Goal: Information Seeking & Learning: Learn about a topic

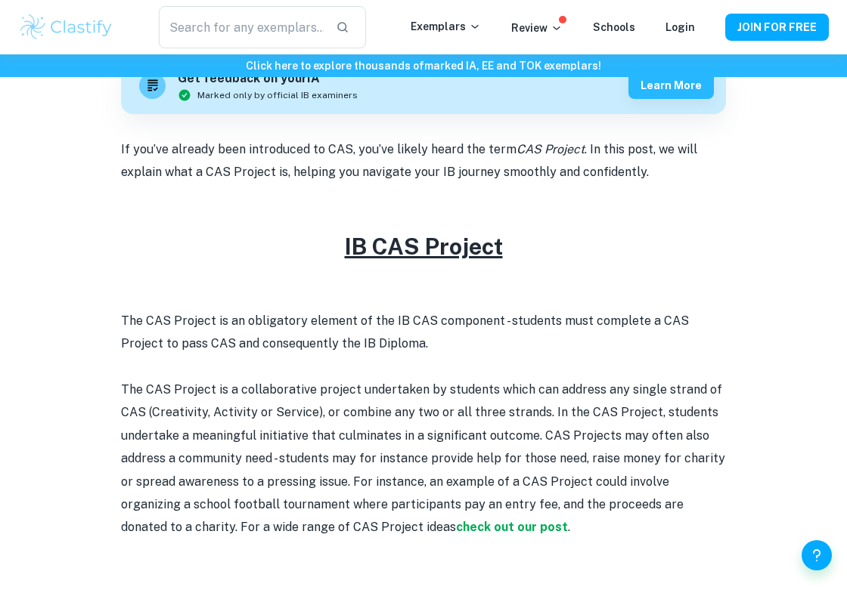
scroll to position [476, 0]
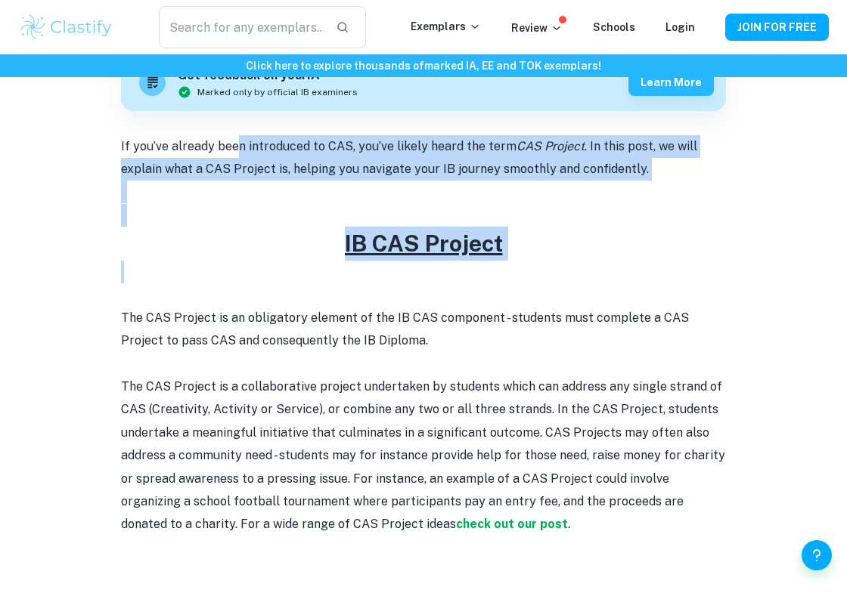
drag, startPoint x: 240, startPoint y: 138, endPoint x: 336, endPoint y: 285, distance: 175.7
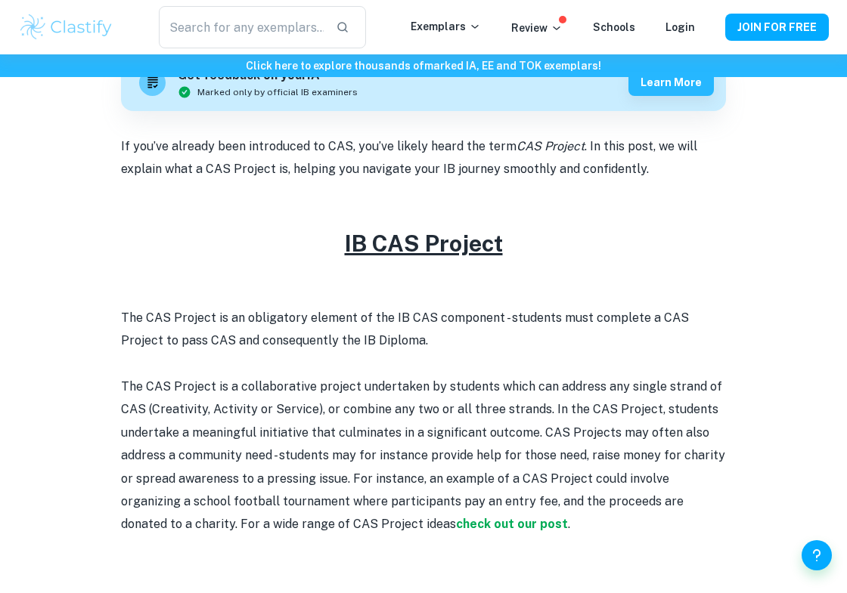
click at [367, 361] on p at bounding box center [423, 364] width 605 height 23
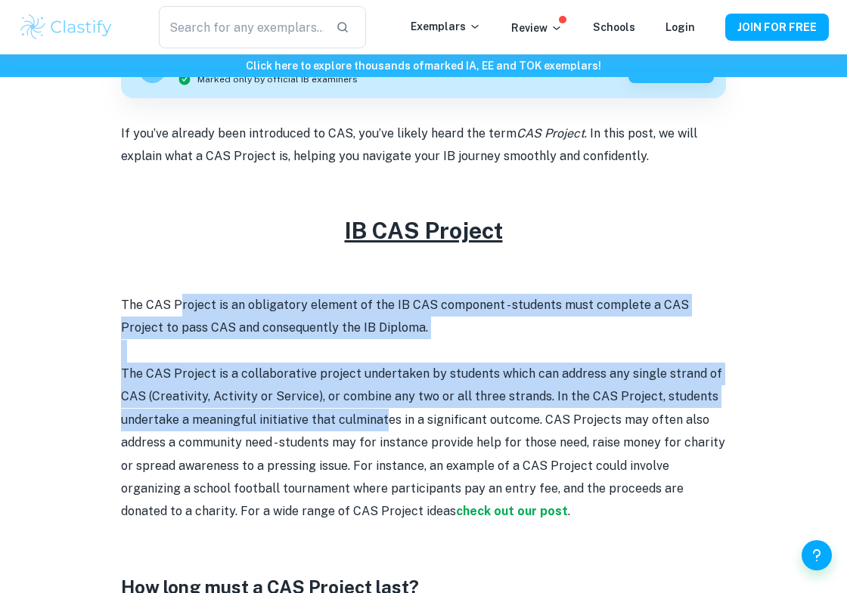
drag, startPoint x: 176, startPoint y: 304, endPoint x: 382, endPoint y: 427, distance: 240.3
click at [382, 427] on p "The CAS Project is a collaborative project undertaken by students which can add…" at bounding box center [423, 443] width 605 height 161
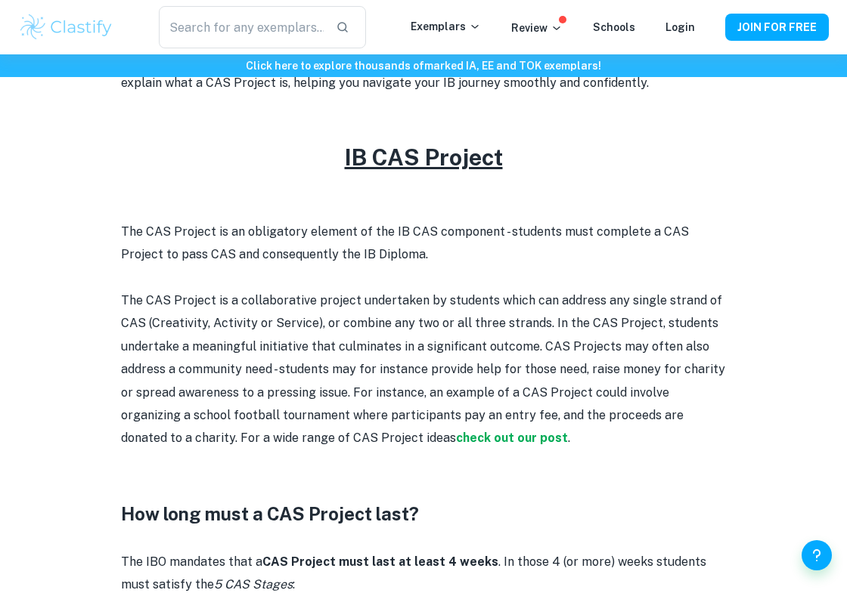
scroll to position [631, 0]
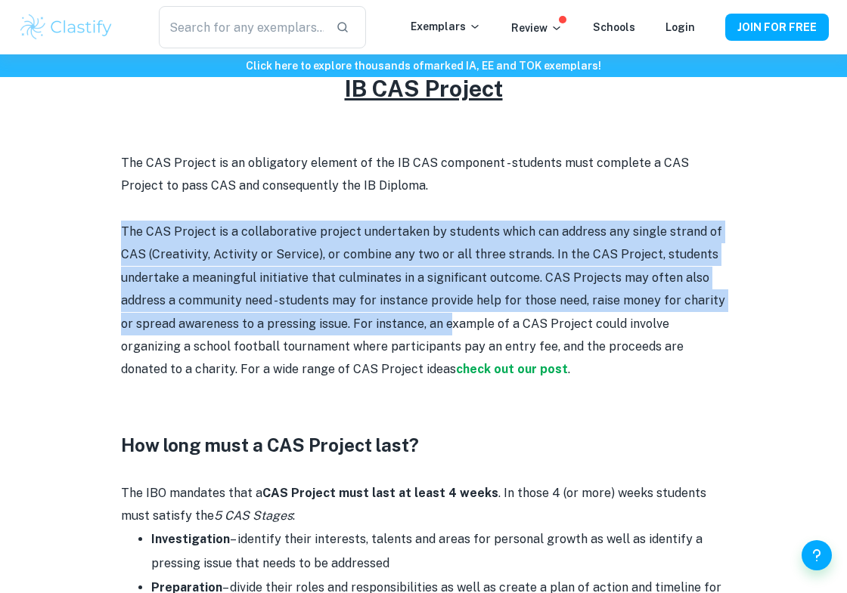
drag, startPoint x: 116, startPoint y: 229, endPoint x: 444, endPoint y: 311, distance: 339.0
click at [444, 312] on div "IB CAS Project By [PERSON_NAME] • [DATE] Get feedback on your IA Marked only by…" at bounding box center [423, 583] width 810 height 2196
click at [444, 311] on p "The CAS Project is a collaborative project undertaken by students which can add…" at bounding box center [423, 301] width 605 height 161
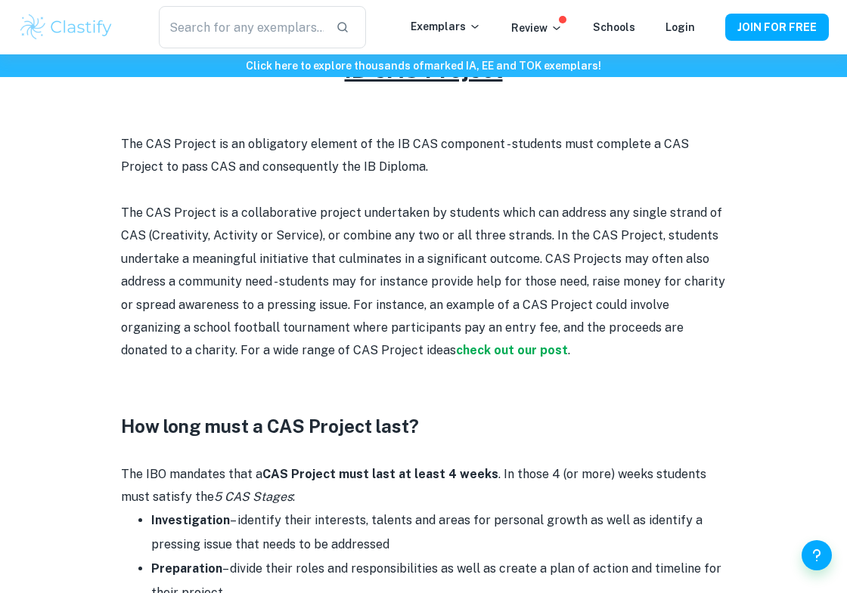
scroll to position [655, 0]
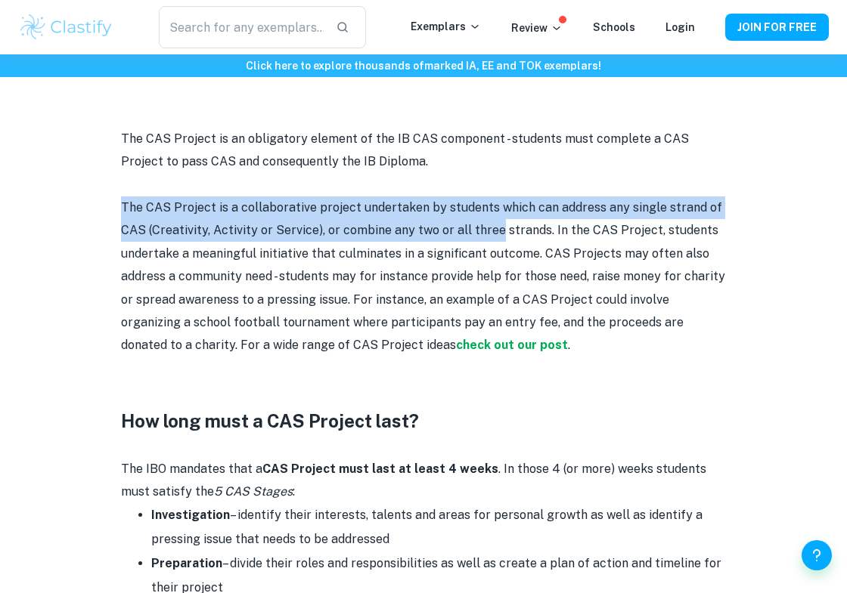
drag, startPoint x: 116, startPoint y: 209, endPoint x: 495, endPoint y: 236, distance: 380.4
click at [495, 236] on div "IB CAS Project By [PERSON_NAME] • [DATE] Get feedback on your IA Marked only by…" at bounding box center [423, 559] width 810 height 2196
click at [495, 236] on p "The CAS Project is a collaborative project undertaken by students which can add…" at bounding box center [423, 277] width 605 height 161
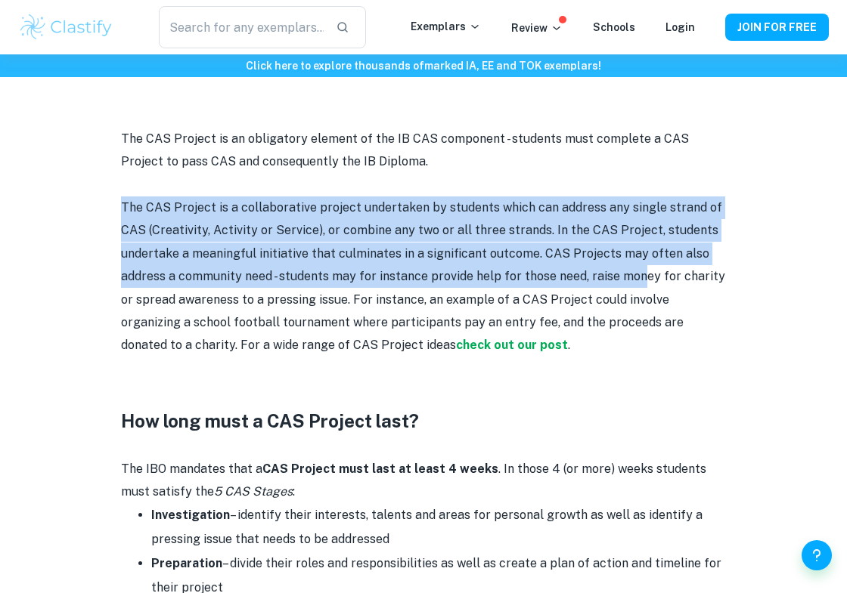
drag, startPoint x: 120, startPoint y: 203, endPoint x: 637, endPoint y: 271, distance: 521.5
click at [637, 271] on div "IB CAS Project By [PERSON_NAME] • [DATE] Get feedback on your IA Marked only by…" at bounding box center [423, 559] width 810 height 2196
click at [637, 271] on p "The CAS Project is a collaborative project undertaken by students which can add…" at bounding box center [423, 277] width 605 height 161
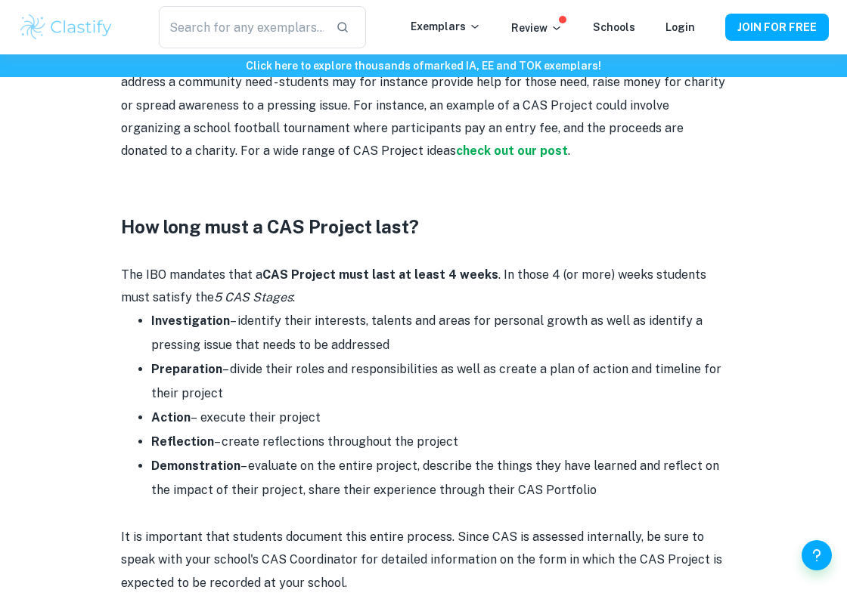
scroll to position [873, 0]
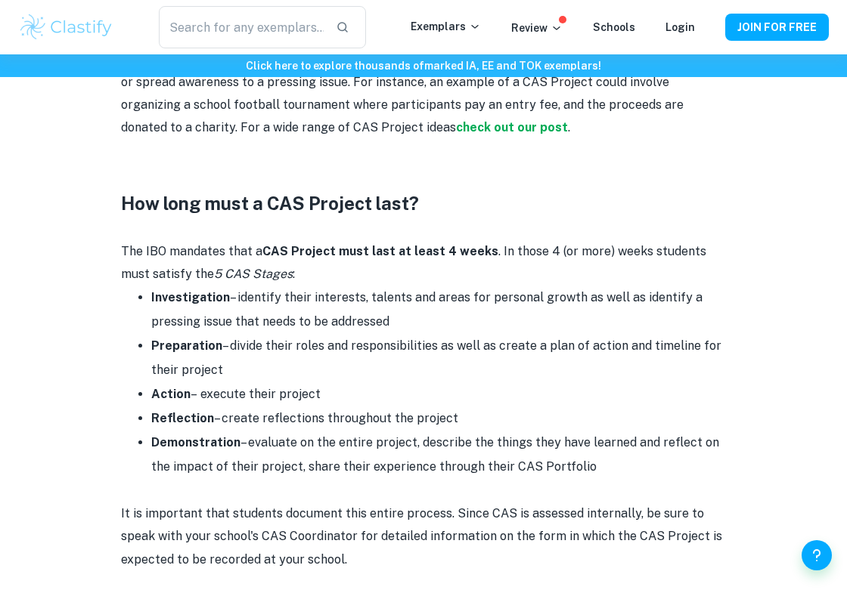
drag, startPoint x: 123, startPoint y: 259, endPoint x: 395, endPoint y: 332, distance: 281.8
click at [395, 332] on div "If you’ve already been introduced to CAS, you’ve likely heard the term CAS Proj…" at bounding box center [423, 504] width 605 height 1533
click at [398, 333] on li "Investigation – identify their interests, talents and areas for personal growth…" at bounding box center [438, 310] width 574 height 48
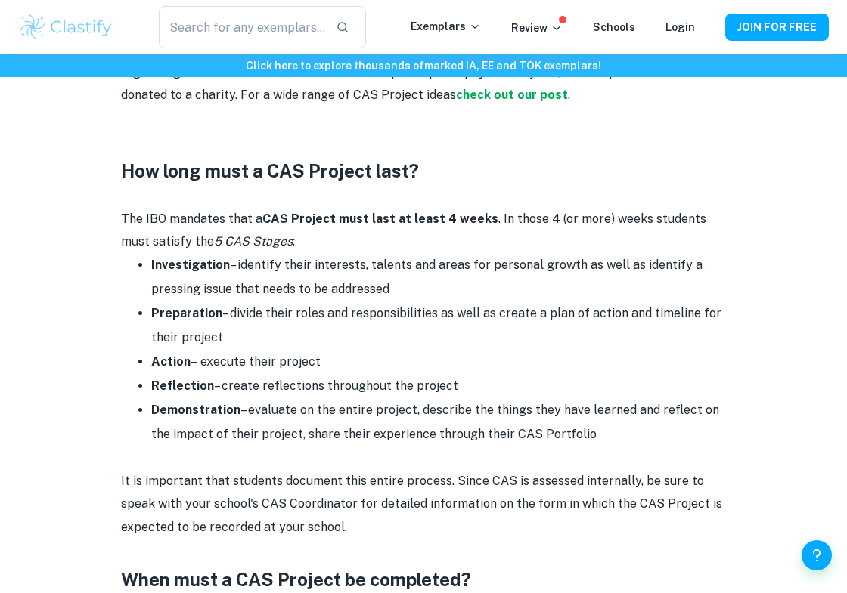
scroll to position [912, 0]
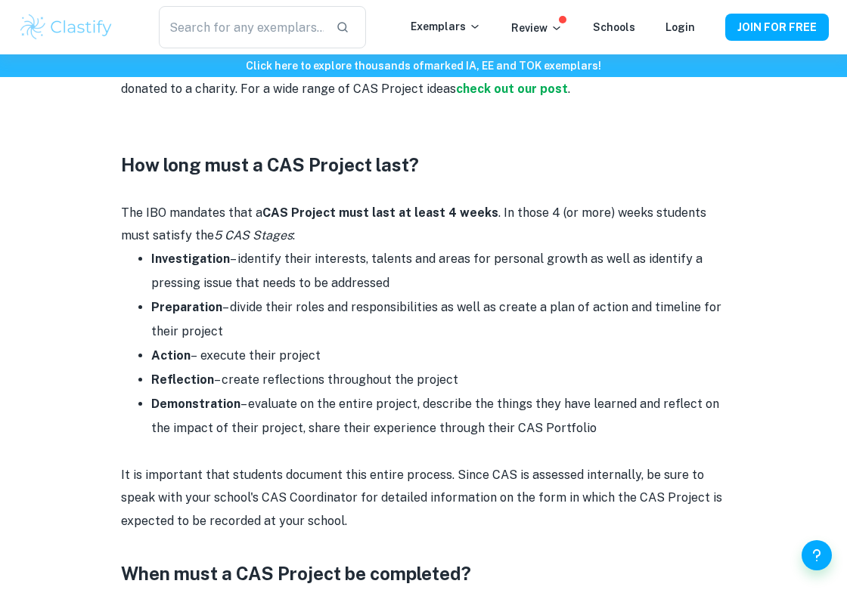
drag, startPoint x: 111, startPoint y: 205, endPoint x: 462, endPoint y: 381, distance: 392.5
click at [462, 381] on div "IB CAS Project By [PERSON_NAME] • [DATE] Get feedback on your IA Marked only by…" at bounding box center [423, 303] width 810 height 2196
click at [467, 375] on li "Reflection – create reflections throughout the project" at bounding box center [438, 380] width 574 height 24
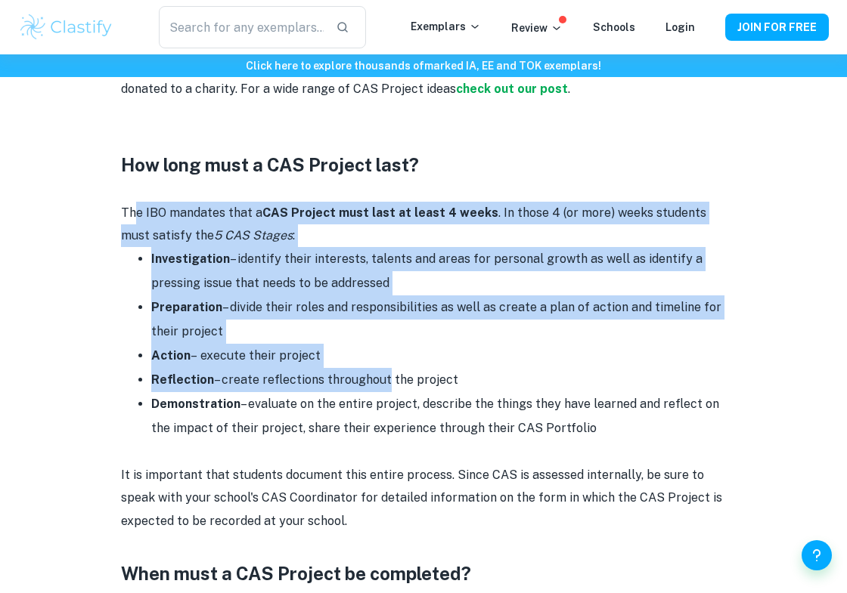
drag, startPoint x: 135, startPoint y: 206, endPoint x: 376, endPoint y: 380, distance: 297.9
click at [376, 382] on div "If you’ve already been introduced to CAS, you’ve likely heard the term CAS Proj…" at bounding box center [423, 466] width 605 height 1533
click at [376, 380] on li "Reflection – create reflections throughout the project" at bounding box center [438, 380] width 574 height 24
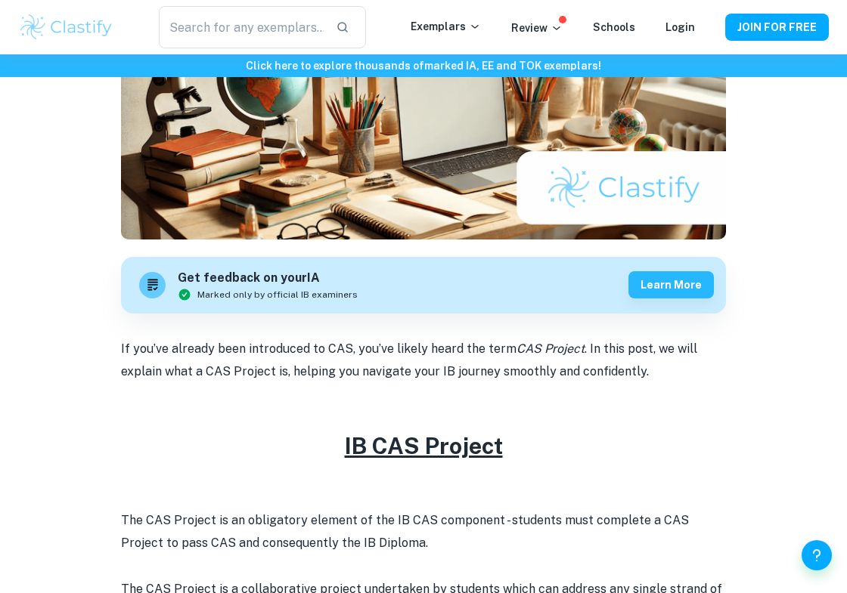
scroll to position [0, 0]
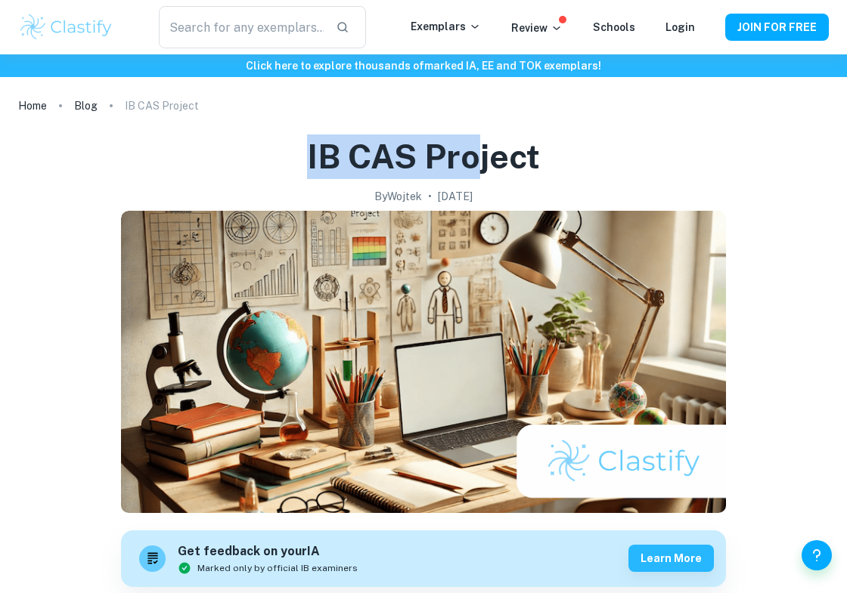
drag, startPoint x: 318, startPoint y: 134, endPoint x: 471, endPoint y: 143, distance: 153.0
click at [471, 143] on h1 "IB CAS Project" at bounding box center [423, 157] width 233 height 45
click at [470, 143] on h1 "IB CAS Project" at bounding box center [423, 157] width 233 height 45
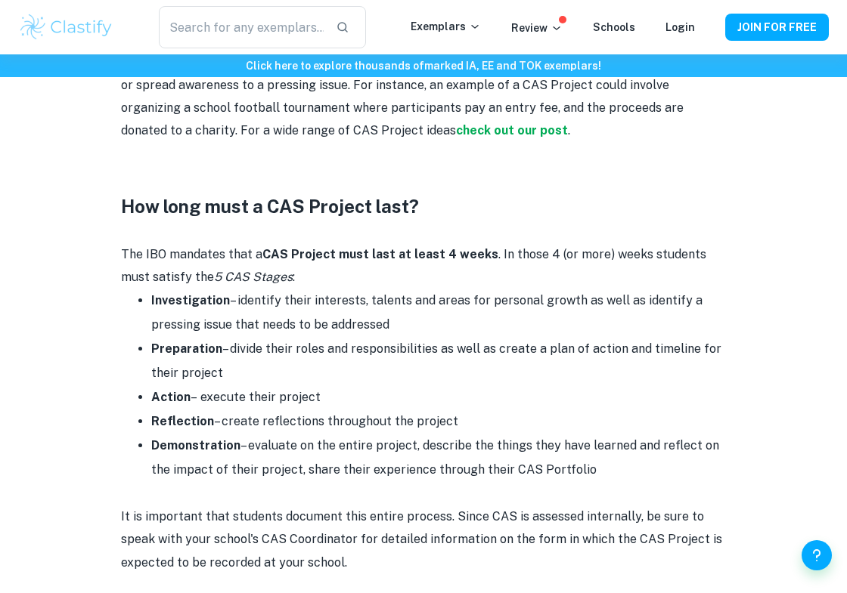
scroll to position [938, 0]
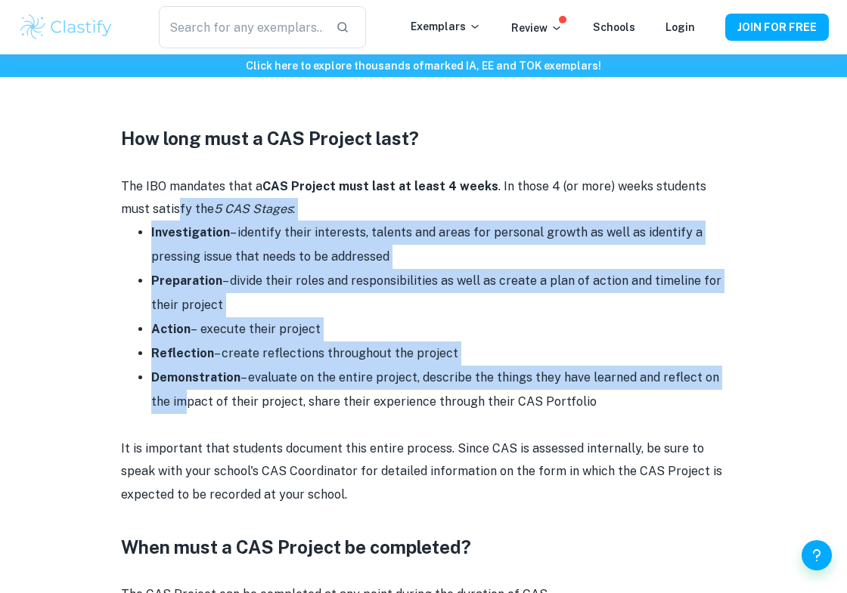
drag, startPoint x: 148, startPoint y: 211, endPoint x: 180, endPoint y: 413, distance: 205.1
click at [180, 413] on div "If you’ve already been introduced to CAS, you’ve likely heard the term CAS Proj…" at bounding box center [423, 439] width 605 height 1533
click at [180, 413] on li "Demonstration – evaluate on the entire project, describe the things they have l…" at bounding box center [438, 390] width 574 height 48
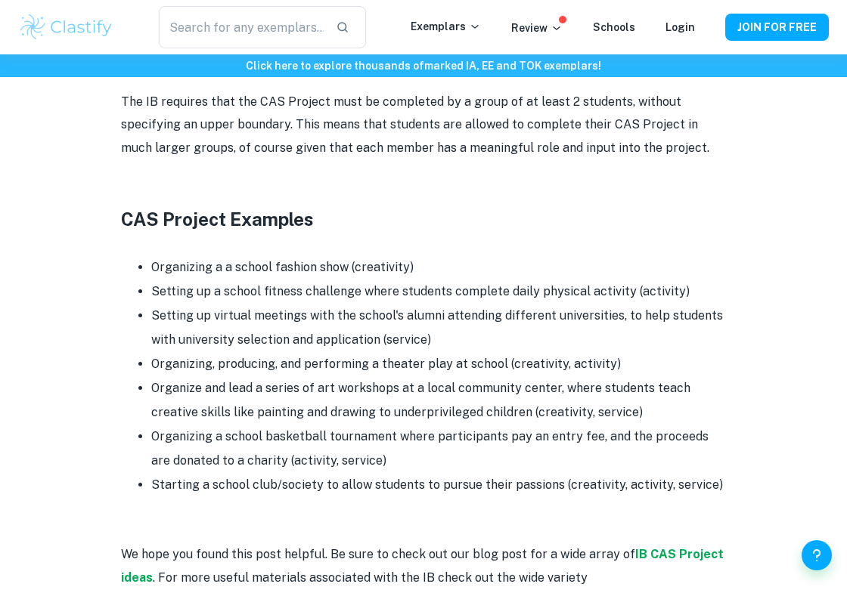
scroll to position [1532, 0]
click at [283, 367] on li "Organizing, producing, and performing a theater play at school (creativity, act…" at bounding box center [438, 363] width 574 height 24
